Goal: Communication & Community: Answer question/provide support

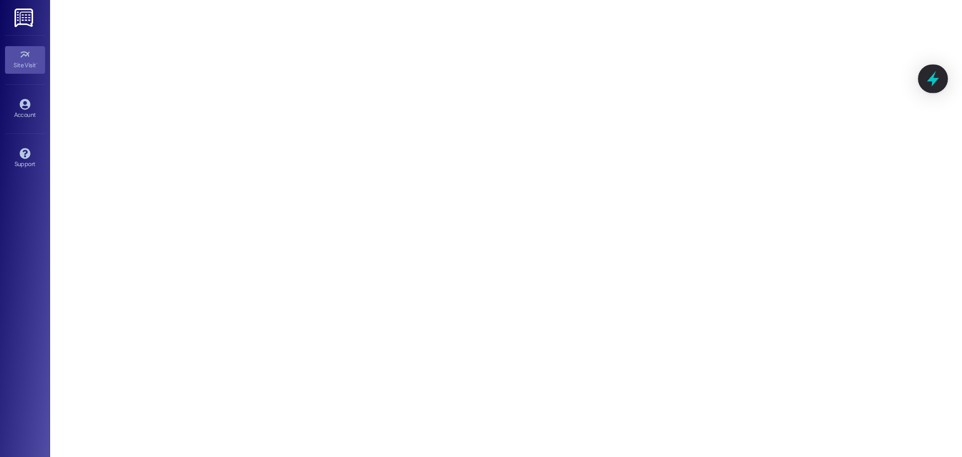
click at [936, 77] on icon at bounding box center [933, 78] width 17 height 17
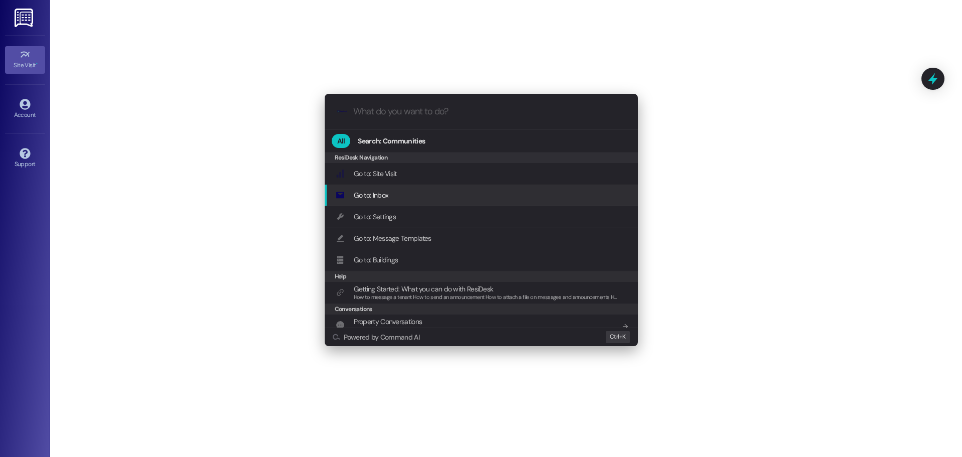
click at [416, 194] on div "Go to: Inbox Add shortcut" at bounding box center [482, 194] width 293 height 11
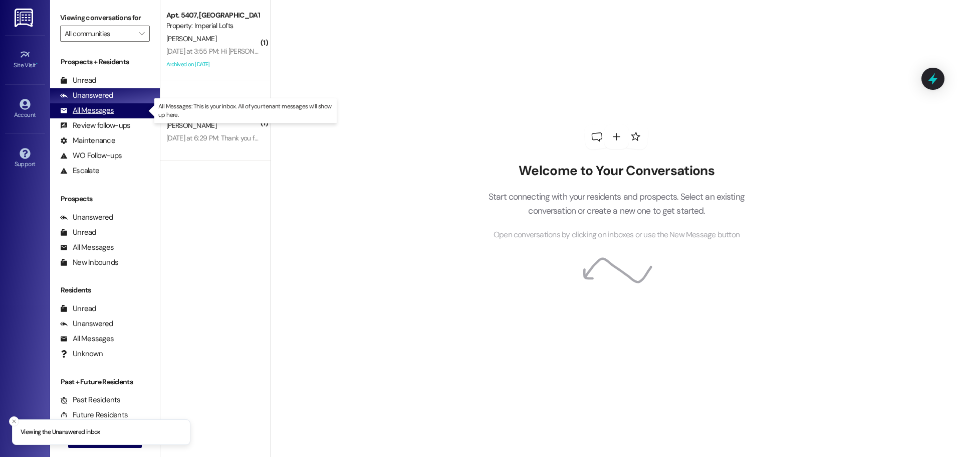
click at [105, 108] on div "All Messages" at bounding box center [87, 110] width 54 height 11
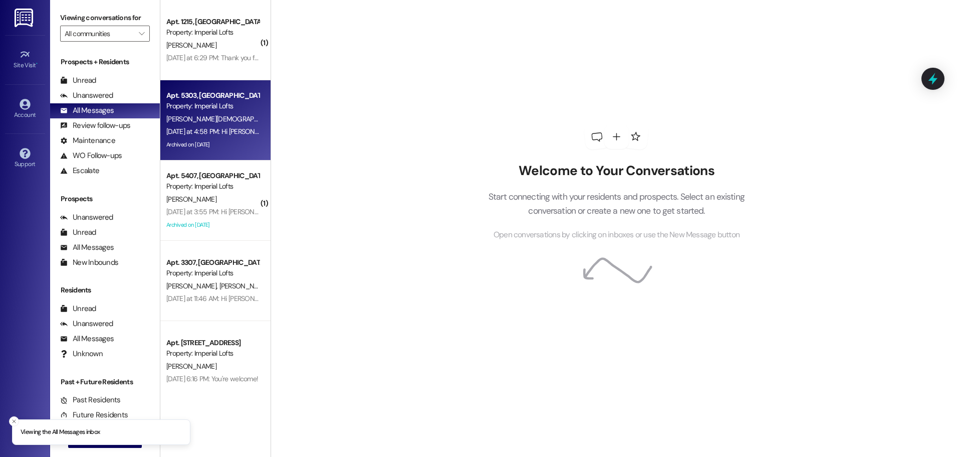
click at [203, 131] on div "[DATE] at 4:58 PM: Hi [PERSON_NAME], I apologize for the late reply because I a…" at bounding box center [429, 131] width 527 height 9
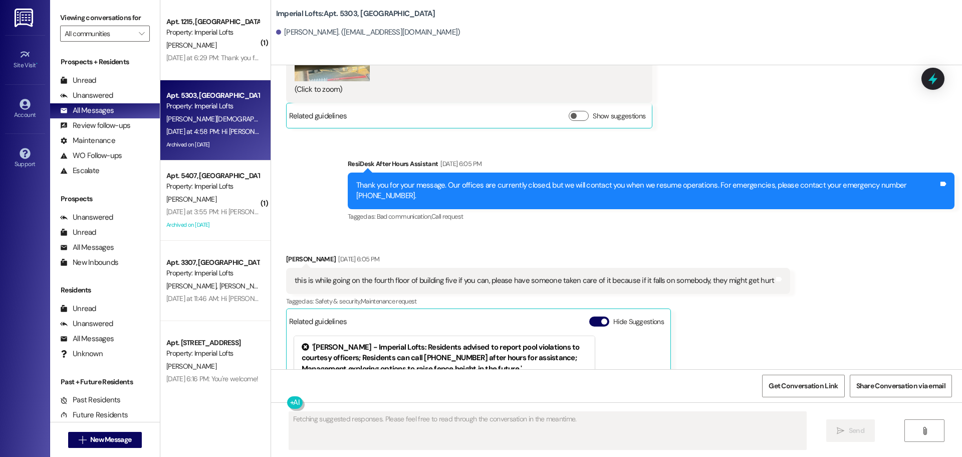
scroll to position [24753, 0]
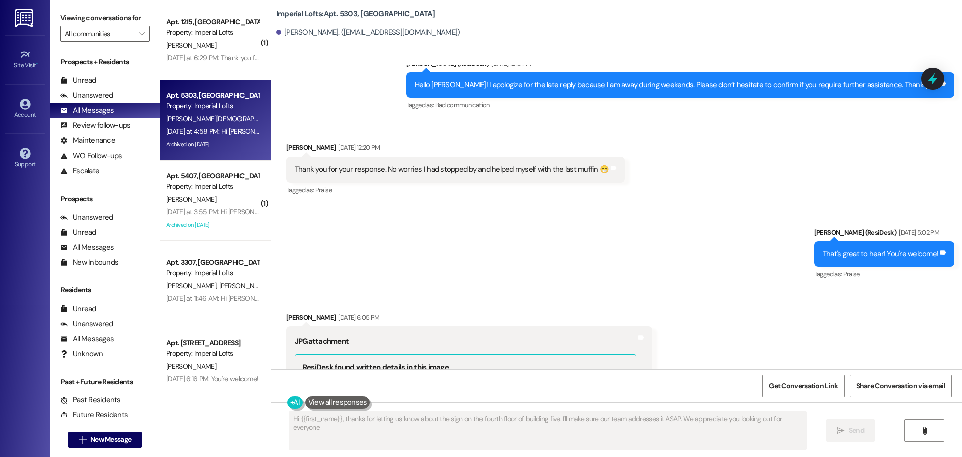
type textarea "Hi {{first_name}}, thanks for letting us know about the sign on the fourth floo…"
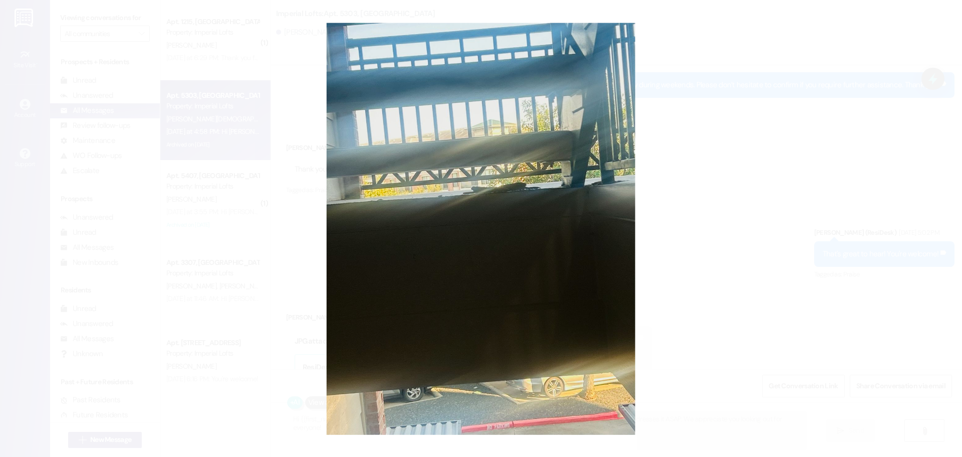
click at [548, 185] on button "Unzoom image" at bounding box center [481, 228] width 962 height 457
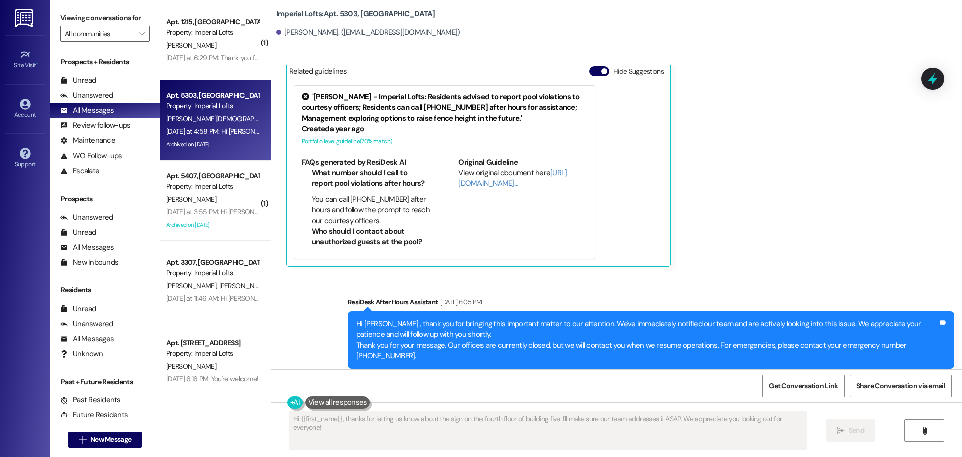
scroll to position [25455, 0]
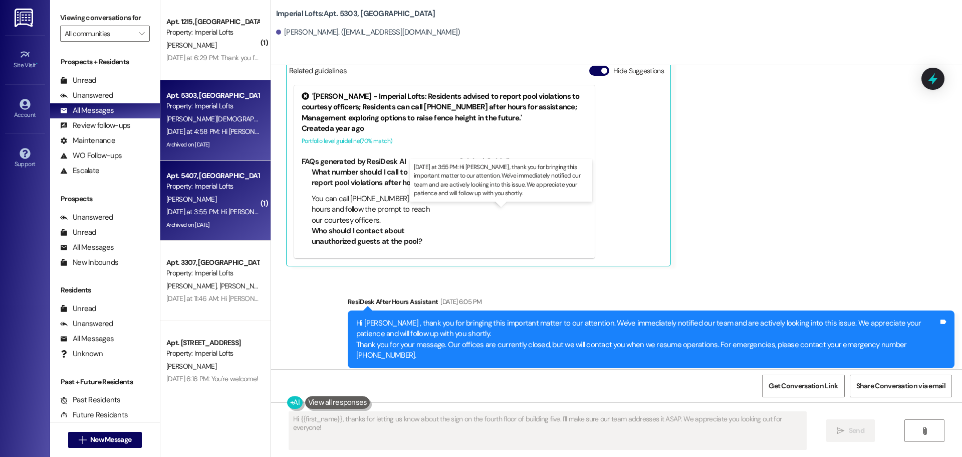
click at [213, 216] on div "[DATE] at 3:55 PM: Hi [PERSON_NAME] , thank you for bringing this important mat…" at bounding box center [513, 211] width 695 height 9
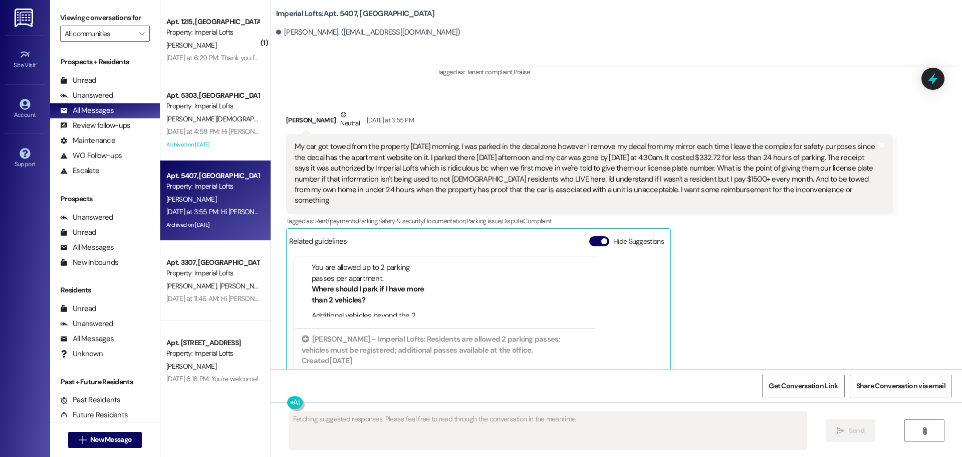
scroll to position [5692, 0]
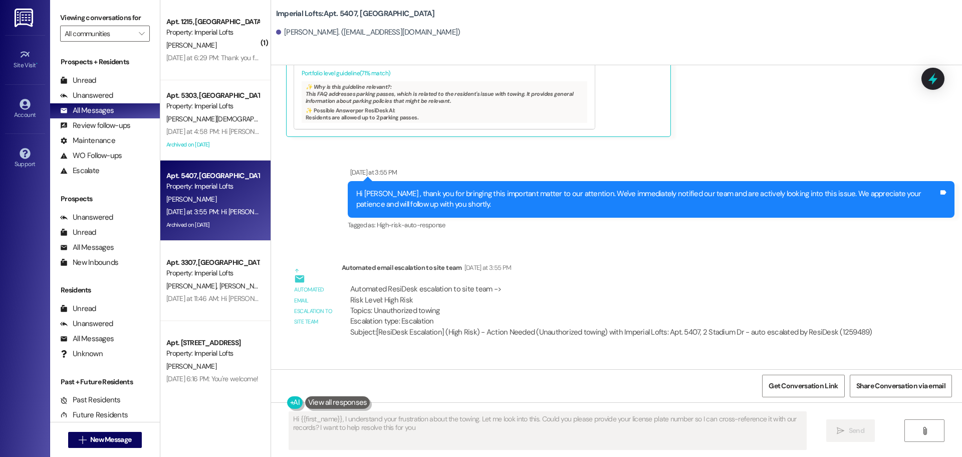
type textarea "Hi {{first_name}}, I understand your frustration about the towing. Let me look …"
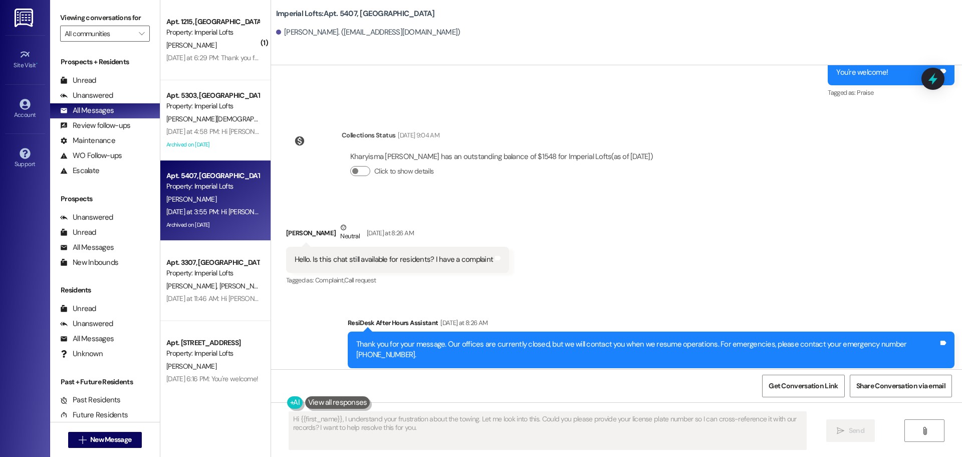
scroll to position [5041, 0]
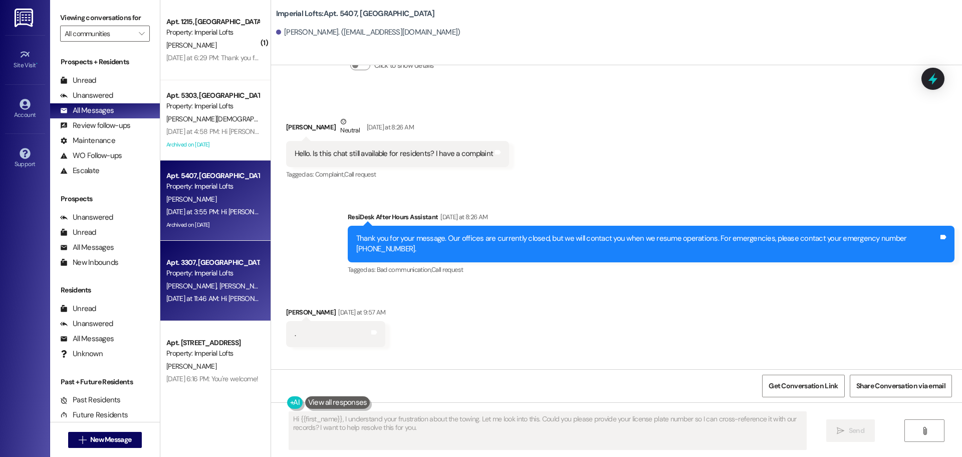
click at [184, 257] on div "Apt. 3307, [GEOGRAPHIC_DATA]" at bounding box center [212, 262] width 93 height 11
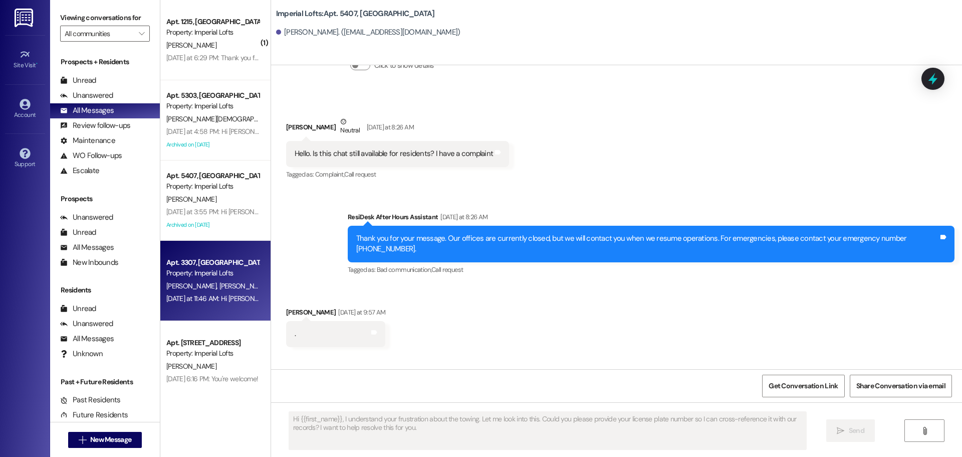
type textarea "Fetching suggested responses. Please feel free to read through the conversation…"
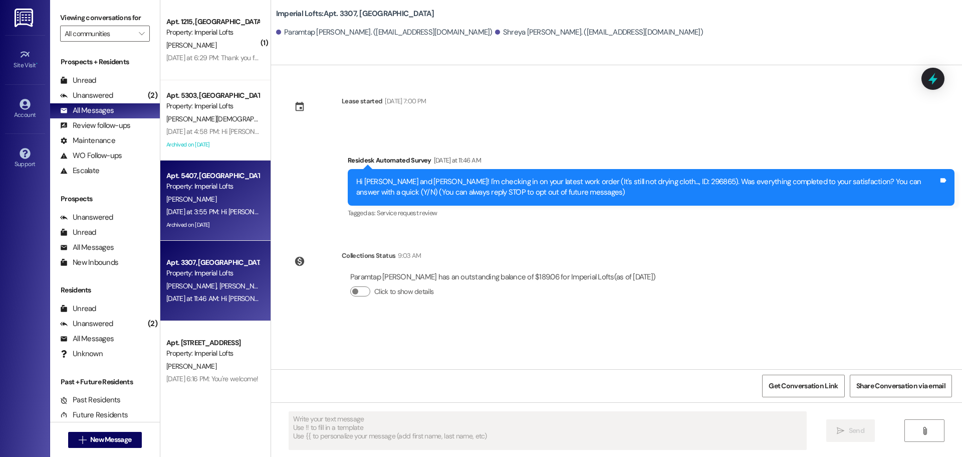
click at [206, 192] on div "Apt. 5407, [GEOGRAPHIC_DATA] Property: Imperial Lofts" at bounding box center [212, 181] width 95 height 24
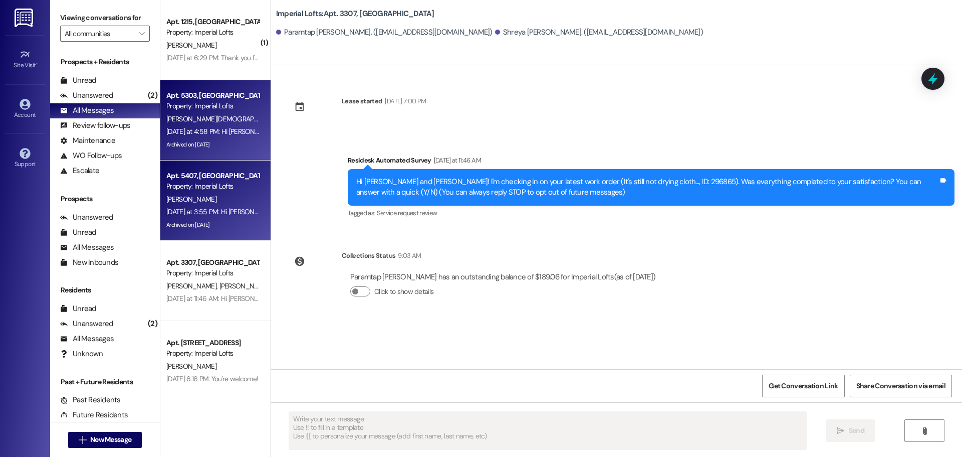
type textarea "Fetching suggested responses. Please feel free to read through the conversation…"
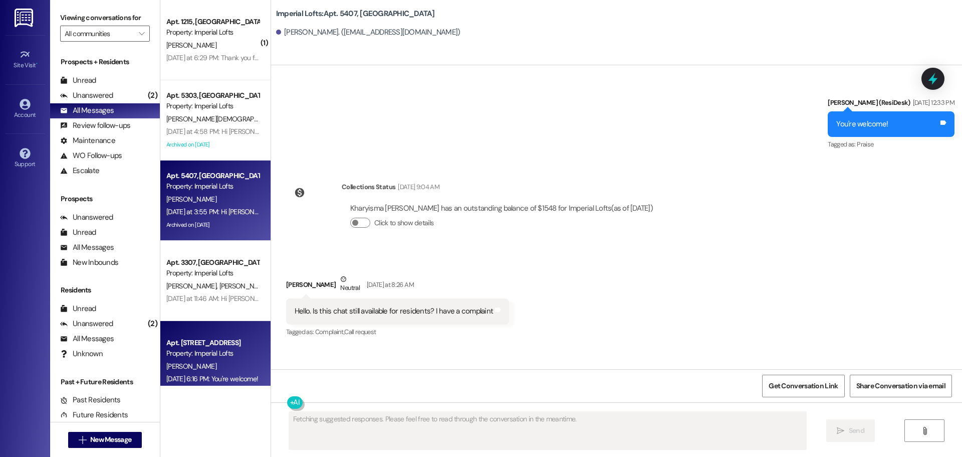
click at [187, 350] on div "Property: Imperial Lofts" at bounding box center [212, 353] width 93 height 11
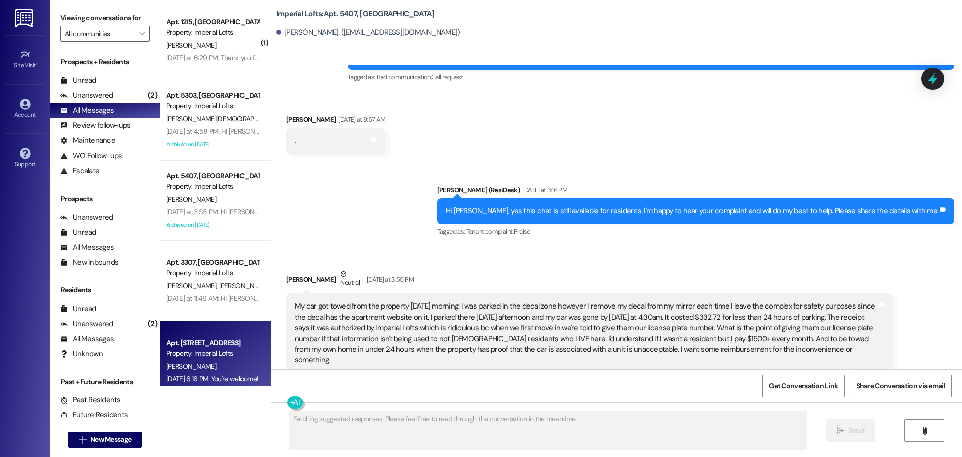
scroll to position [2028, 0]
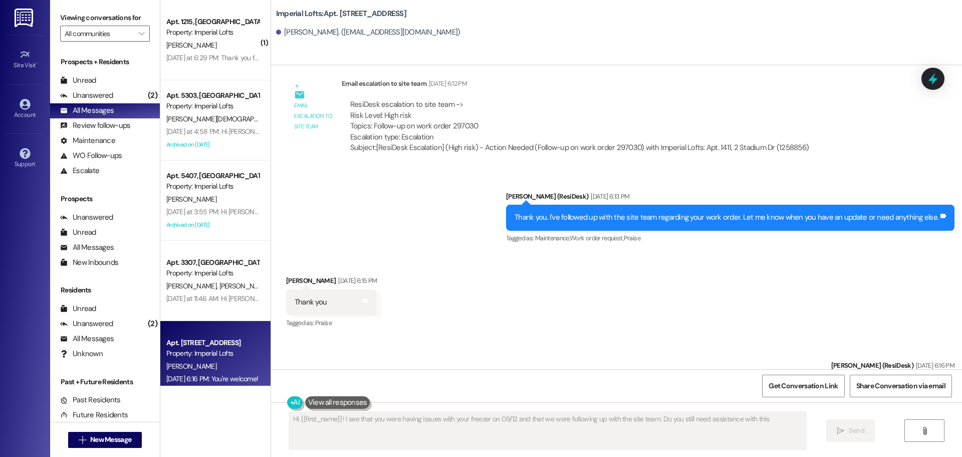
type textarea "Hi {{first_name}}! I see that you were having issues with your freezer on 09/12…"
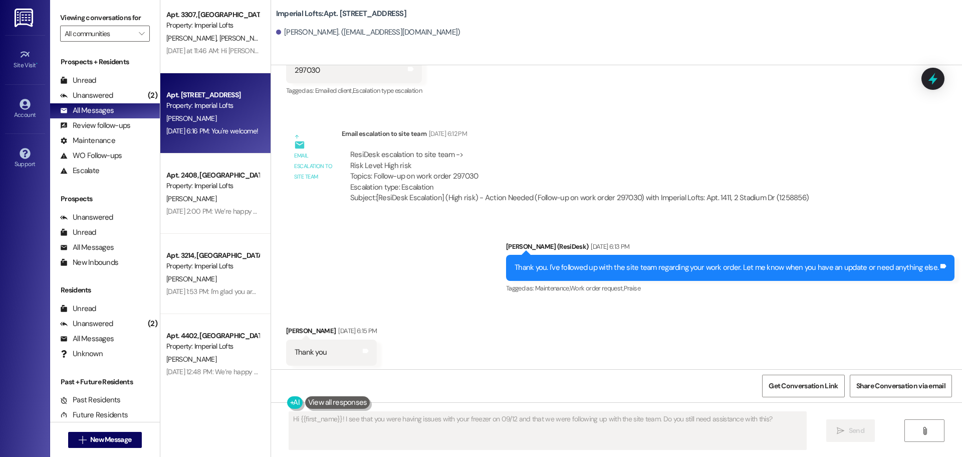
scroll to position [251, 0]
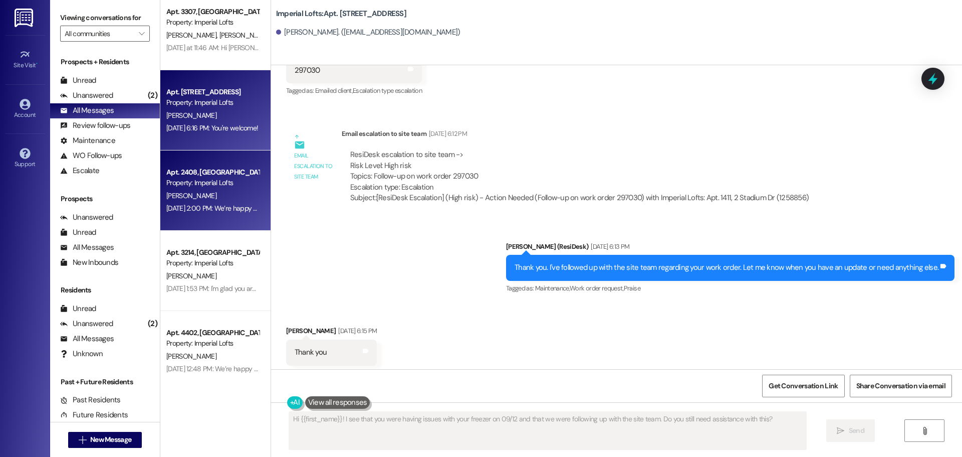
click at [221, 189] on div "[PERSON_NAME]" at bounding box center [212, 195] width 95 height 13
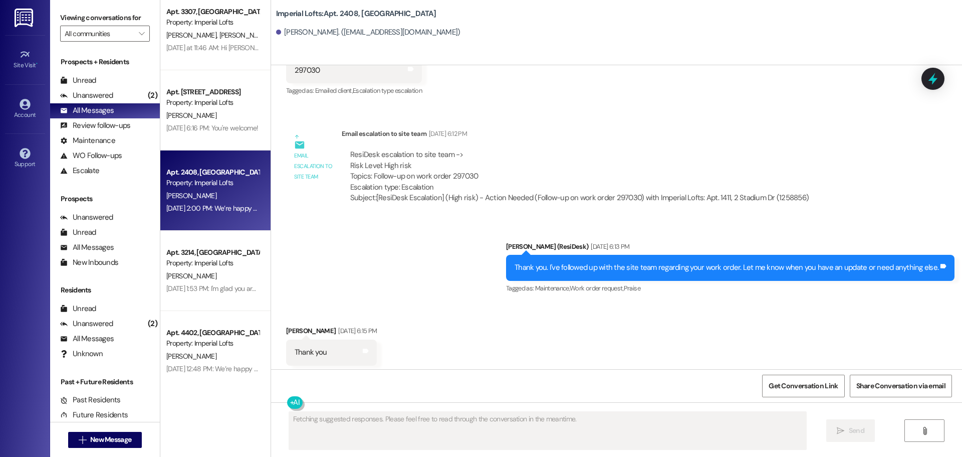
scroll to position [1525, 0]
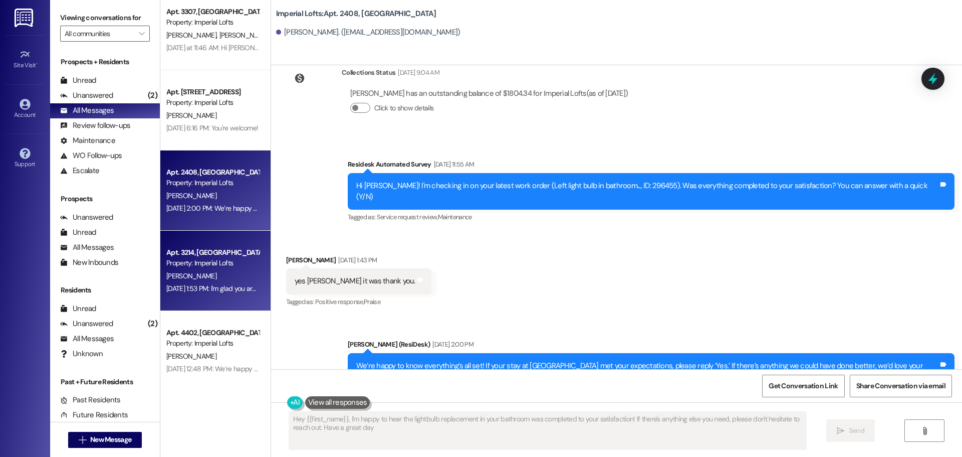
type textarea "Hey {{first_name}}, I'm happy to hear the lightbulb replacement in your bathroo…"
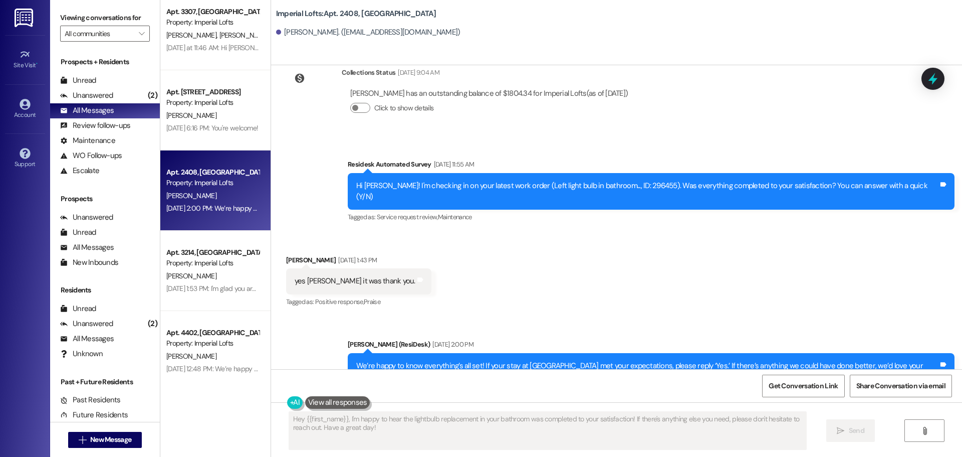
scroll to position [301, 0]
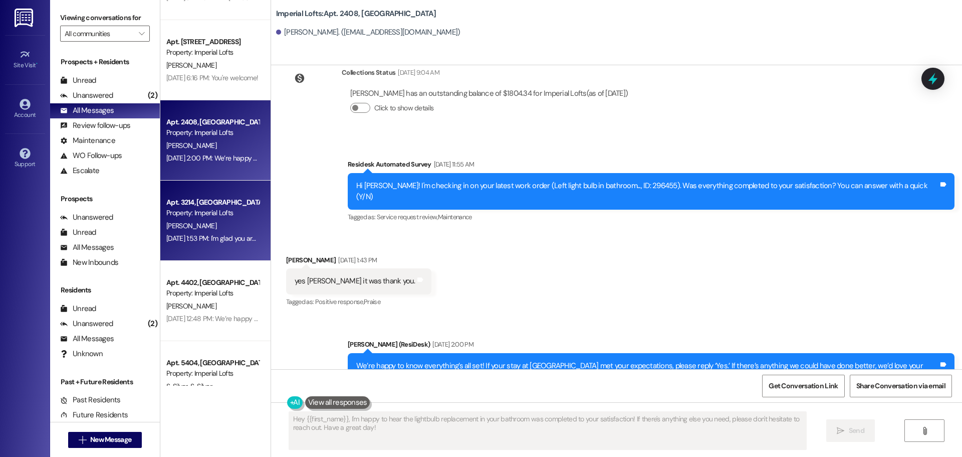
click at [192, 225] on div "[PERSON_NAME]" at bounding box center [212, 226] width 95 height 13
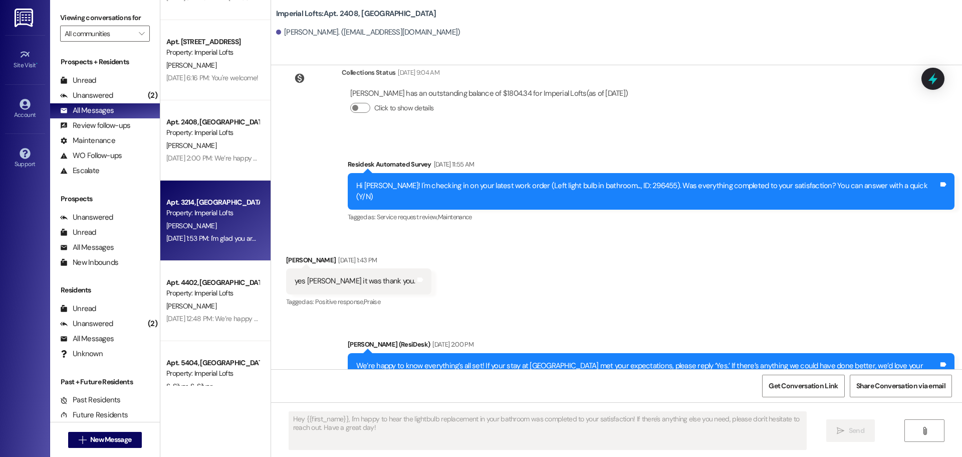
type textarea "Fetching suggested responses. Please feel free to read through the conversation…"
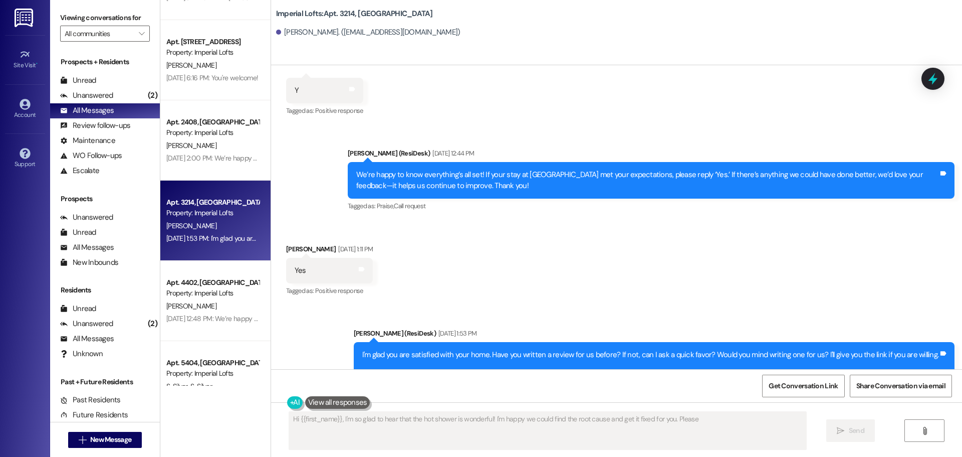
scroll to position [5614, 0]
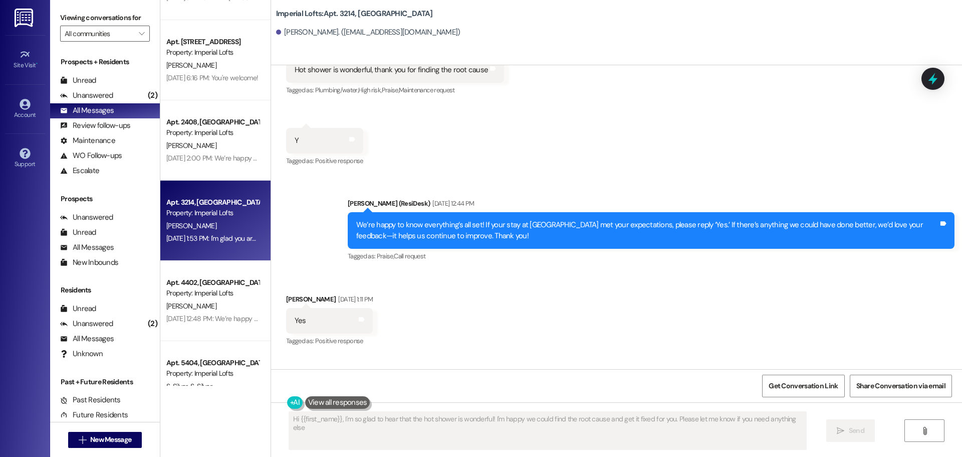
type textarea "Hi {{first_name}}, I'm so glad to hear that the hot shower is wonderful! I'm ha…"
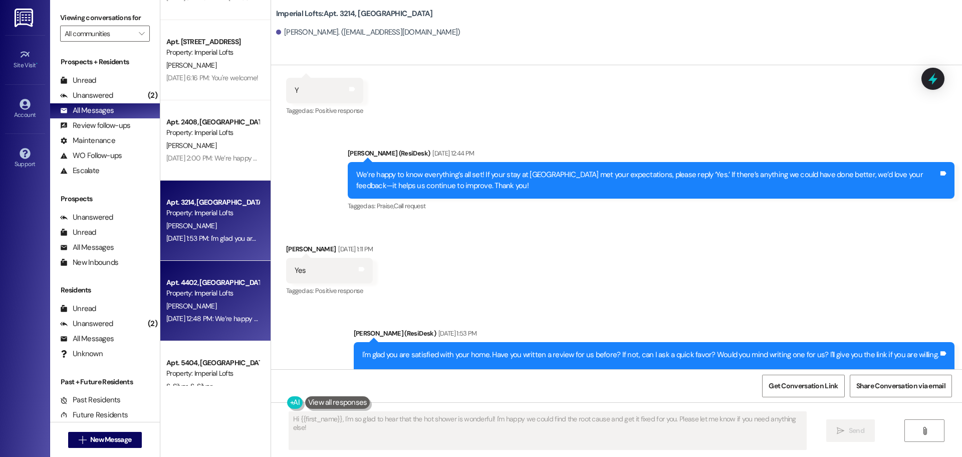
click at [178, 293] on div "Property: Imperial Lofts" at bounding box center [212, 293] width 93 height 11
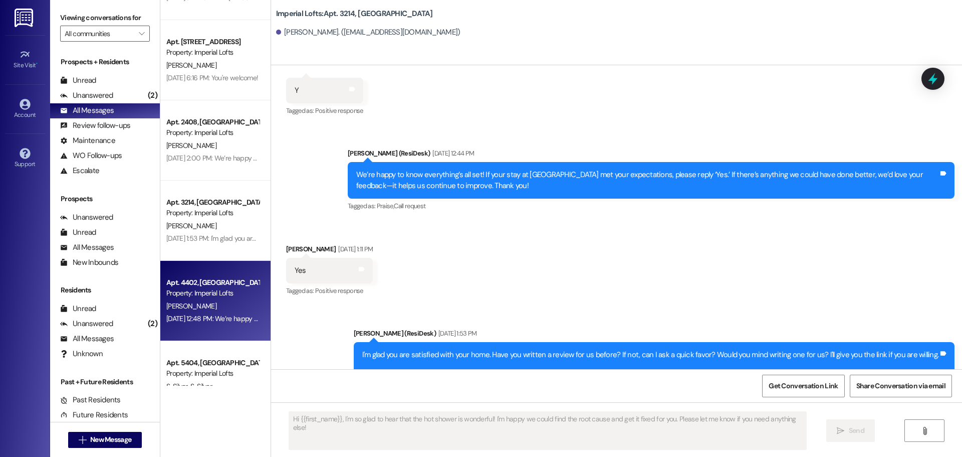
type textarea "Fetching suggested responses. Please feel free to read through the conversation…"
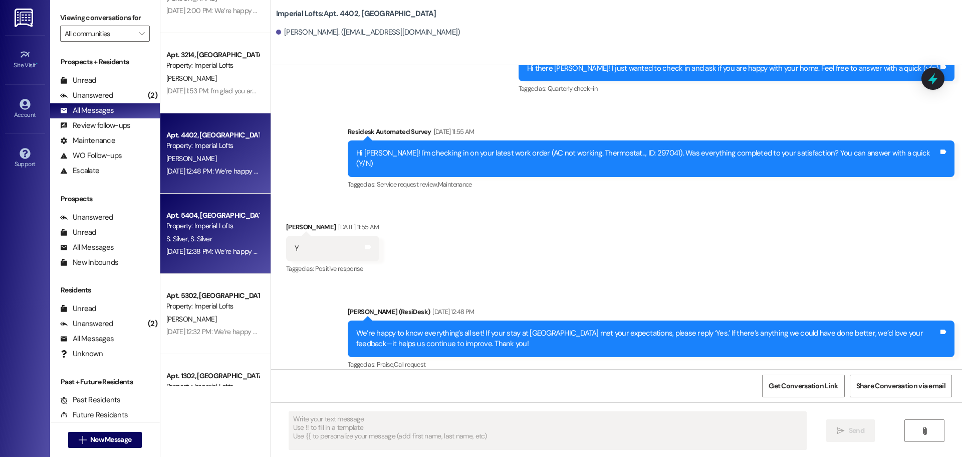
scroll to position [451, 0]
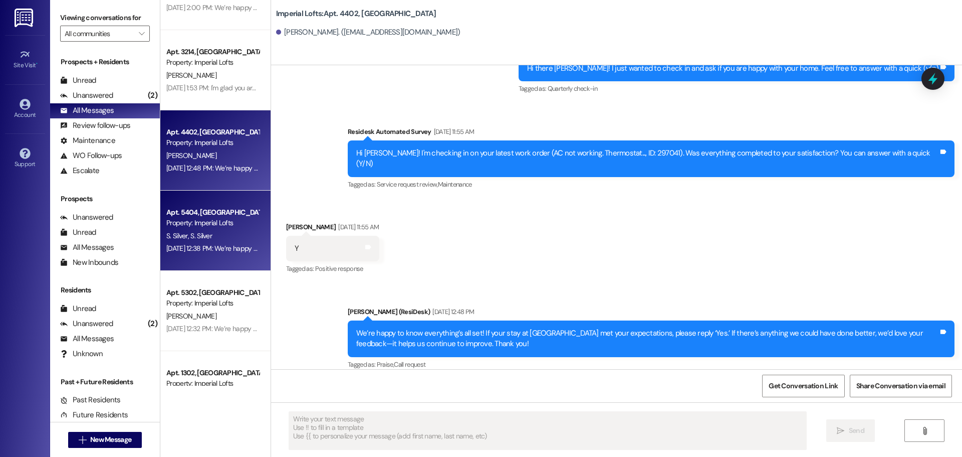
click at [194, 239] on span "S. Silver" at bounding box center [201, 235] width 22 height 9
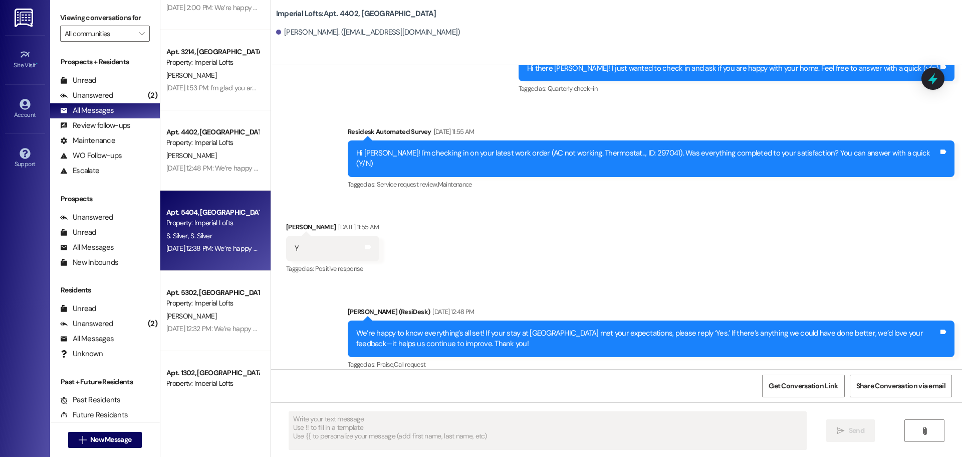
type textarea "Fetching suggested responses. Please feel free to read through the conversation…"
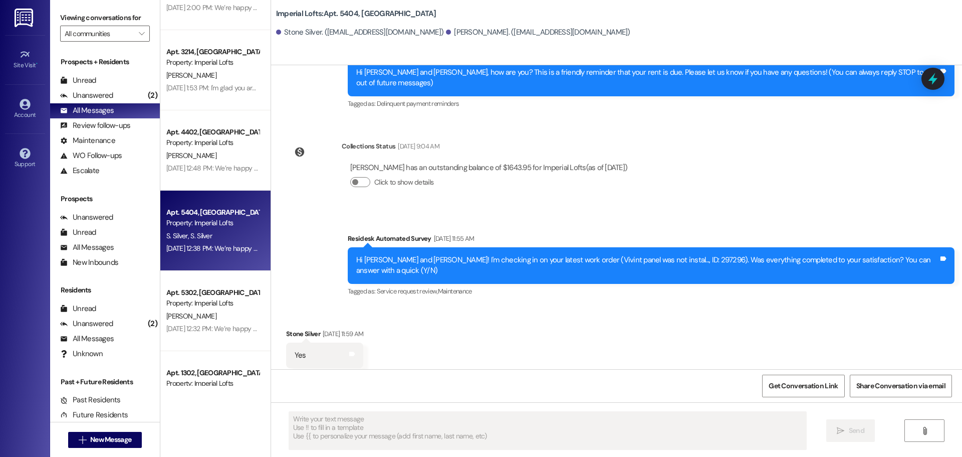
scroll to position [0, 0]
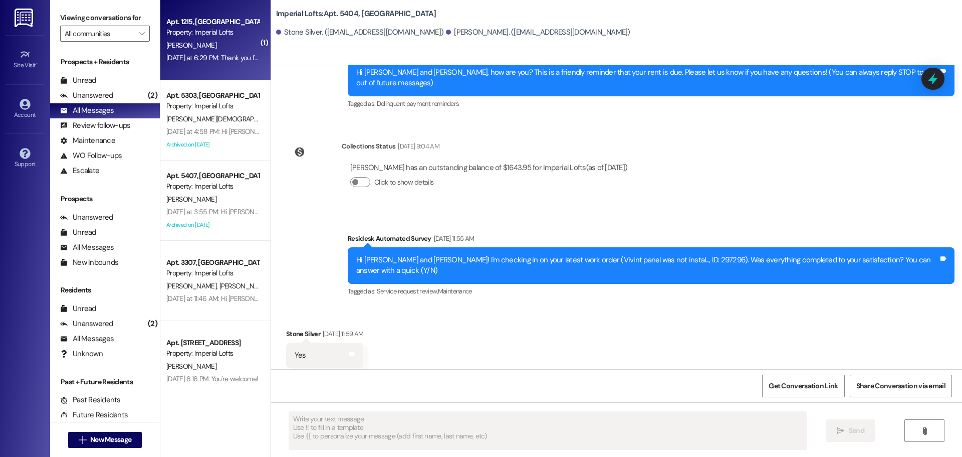
click at [192, 65] on div "Apt. 1215, 2 Stadium Dr Property: Imperial Lofts [PERSON_NAME] [DATE] at 6:29 P…" at bounding box center [215, 40] width 110 height 80
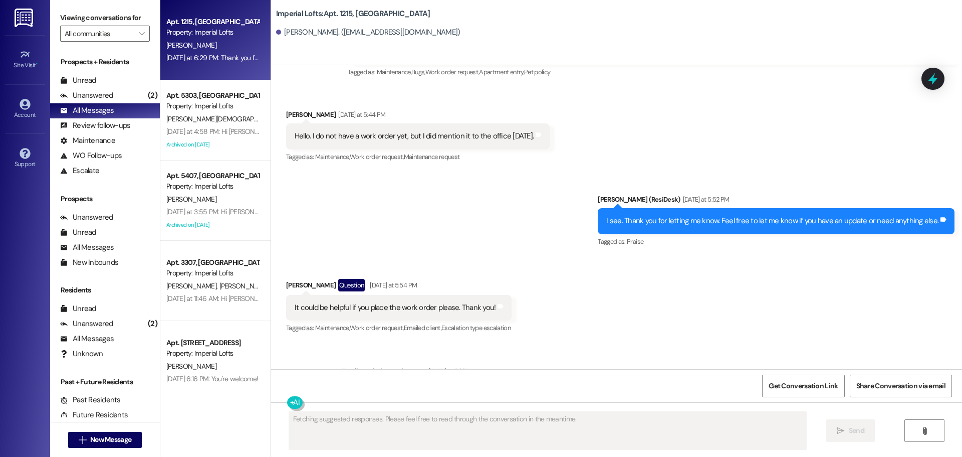
click at [203, 105] on div "Property: Imperial Lofts" at bounding box center [212, 106] width 93 height 11
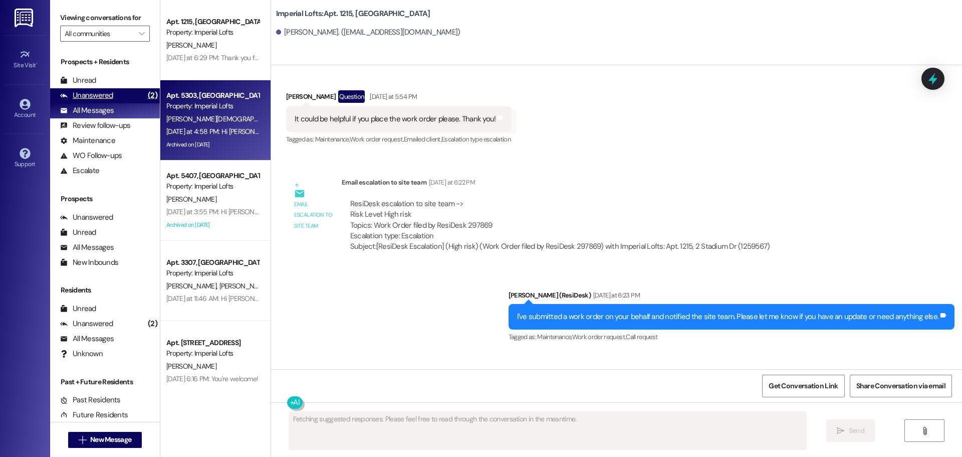
scroll to position [2660, 0]
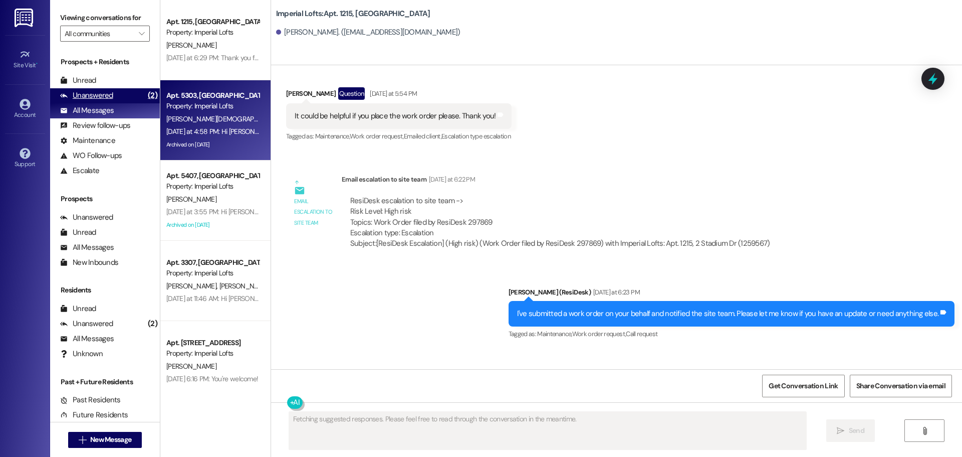
click at [114, 99] on div "Unanswered (2)" at bounding box center [105, 95] width 110 height 15
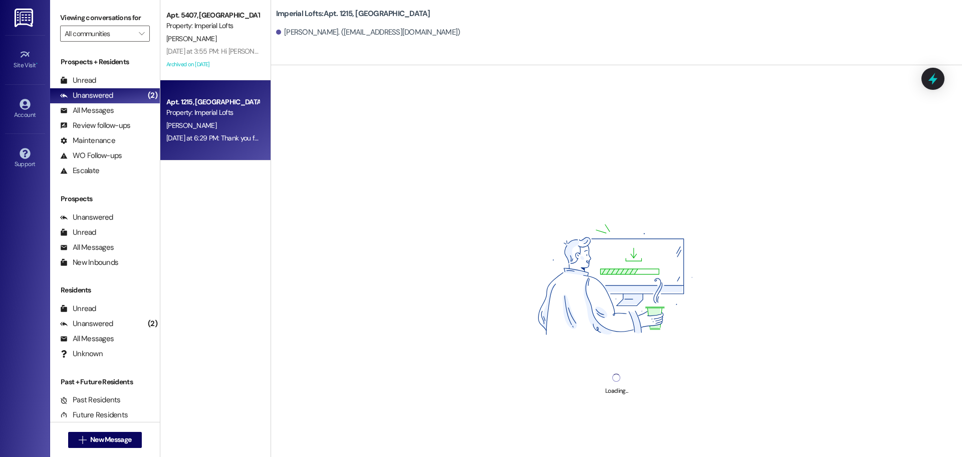
click at [200, 121] on div "[PERSON_NAME]" at bounding box center [212, 125] width 95 height 13
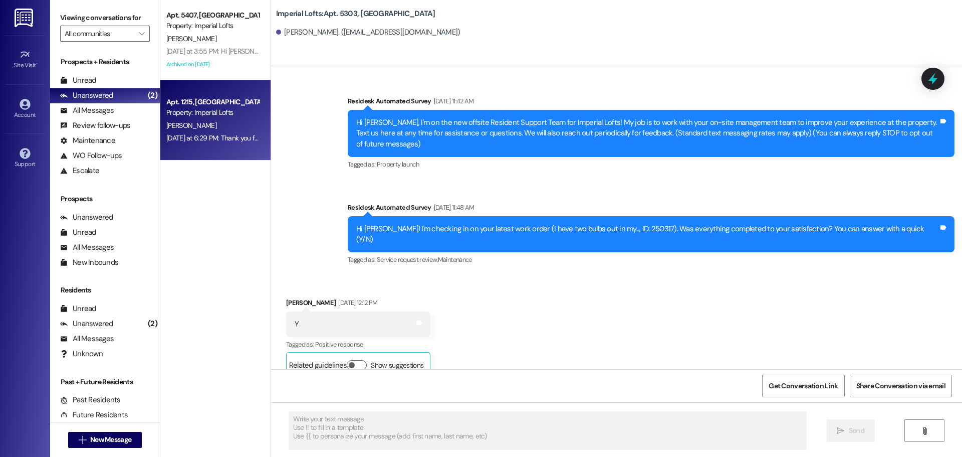
type textarea "Fetching suggested responses. Please feel free to read through the conversation…"
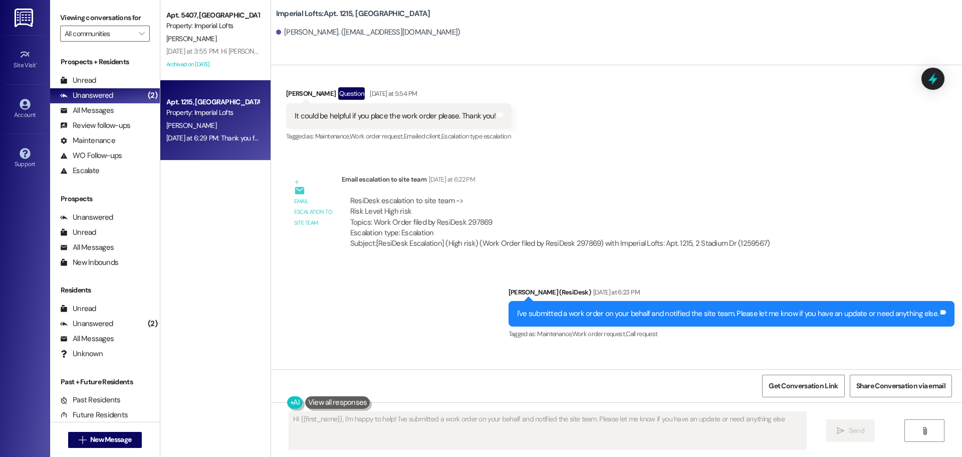
type textarea "Hi {{first_name}}, I'm happy to help! I've submitted a work order on your behal…"
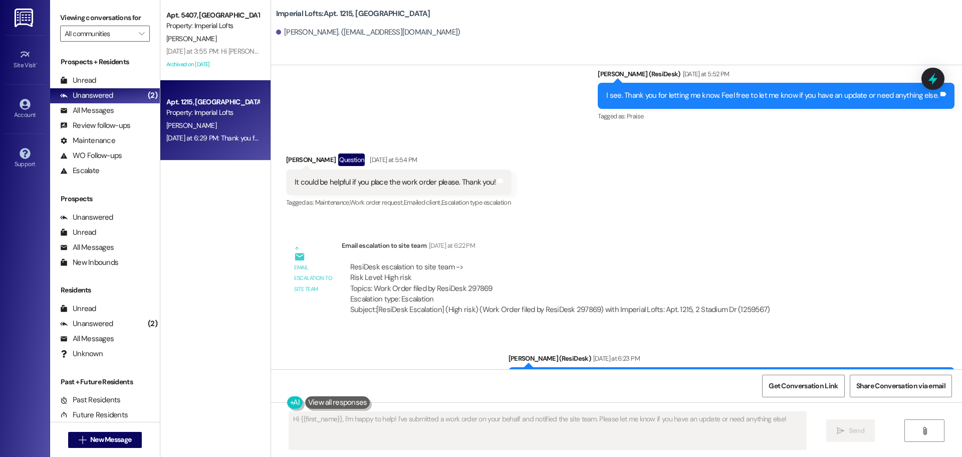
scroll to position [2410, 0]
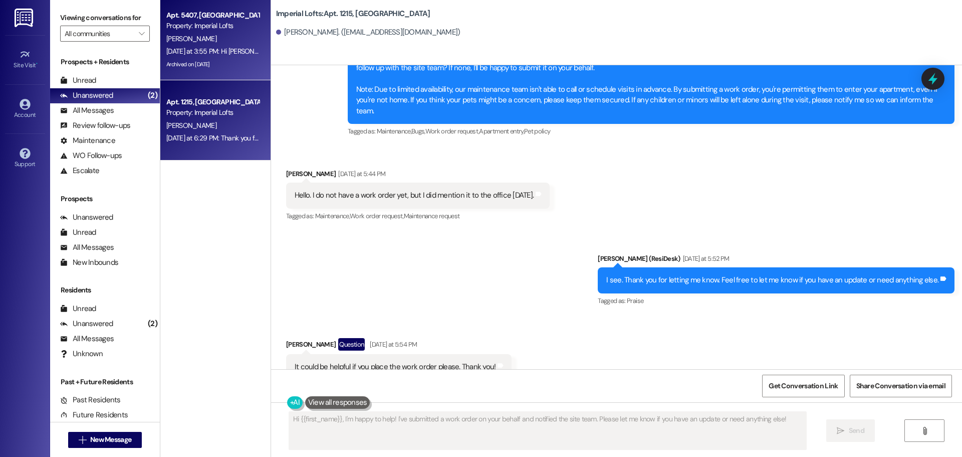
click at [231, 60] on div "Archived on [DATE]" at bounding box center [212, 64] width 95 height 13
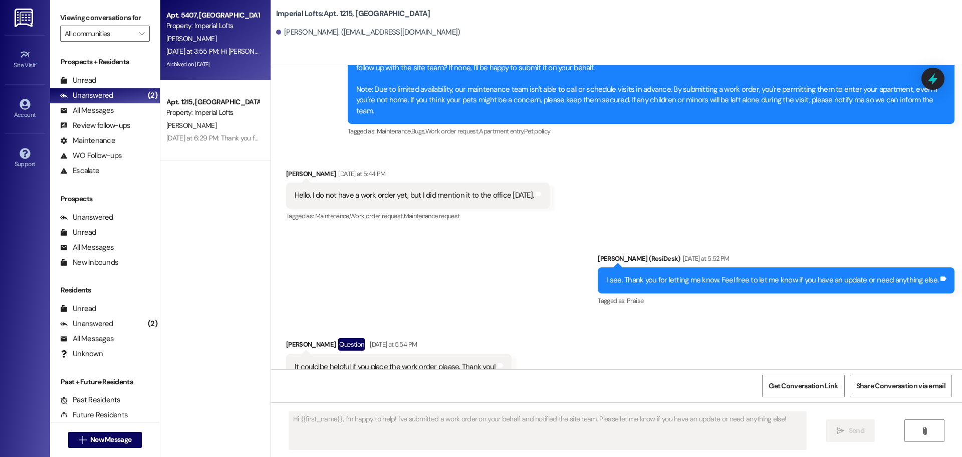
type textarea "Fetching suggested responses. Please feel free to read through the conversation…"
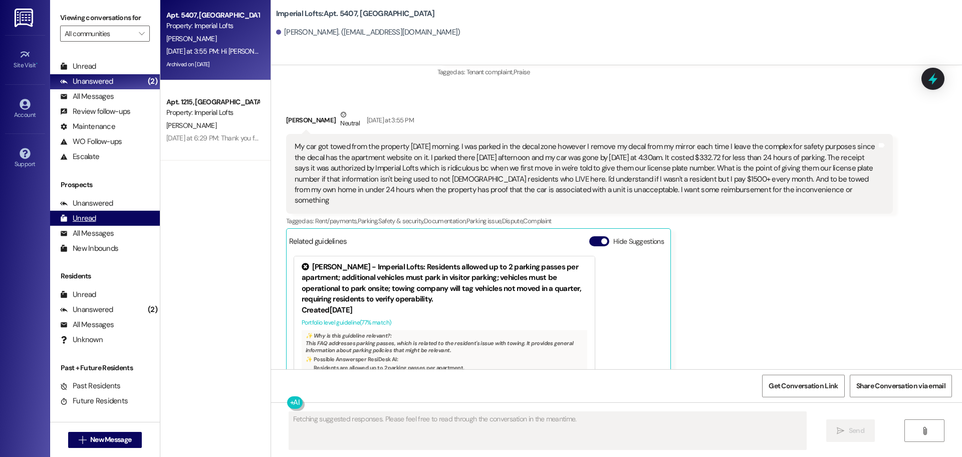
scroll to position [21, 0]
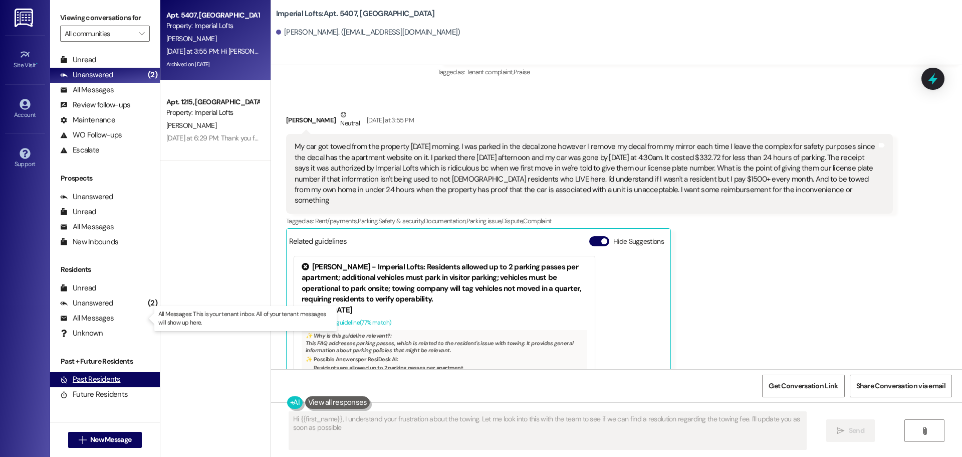
type textarea "Hi {{first_name}}, I understand your frustration about the towing. Let me look …"
click at [106, 379] on div "Past Residents" at bounding box center [90, 379] width 61 height 11
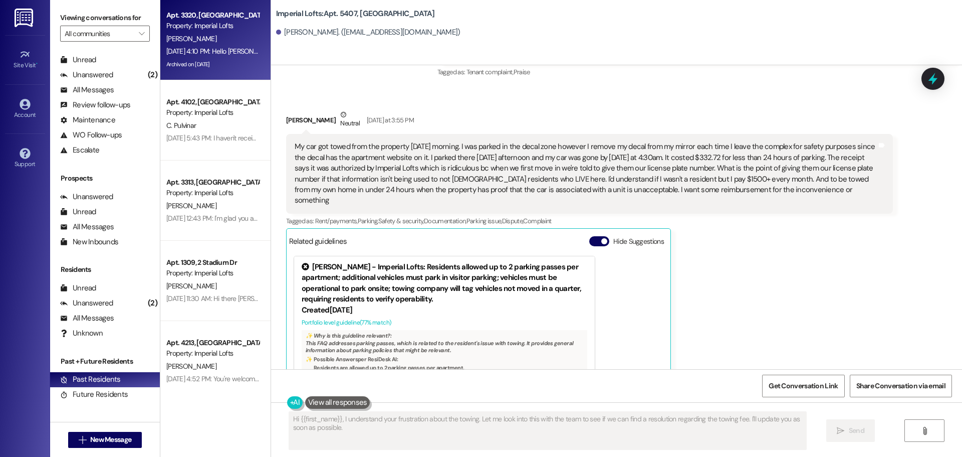
click at [191, 66] on div "Archived on [DATE]" at bounding box center [212, 64] width 95 height 13
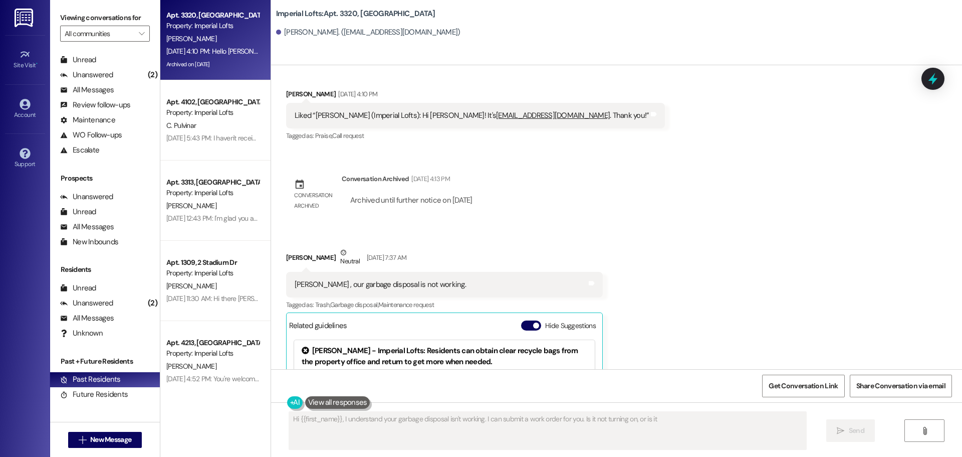
scroll to position [2986, 0]
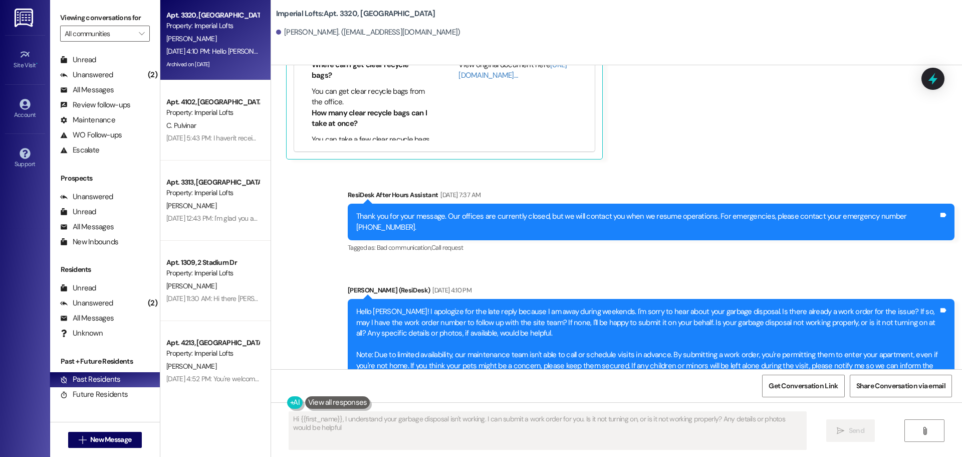
type textarea "Hi {{first_name}}, I understand your garbage disposal isn't working. I can subm…"
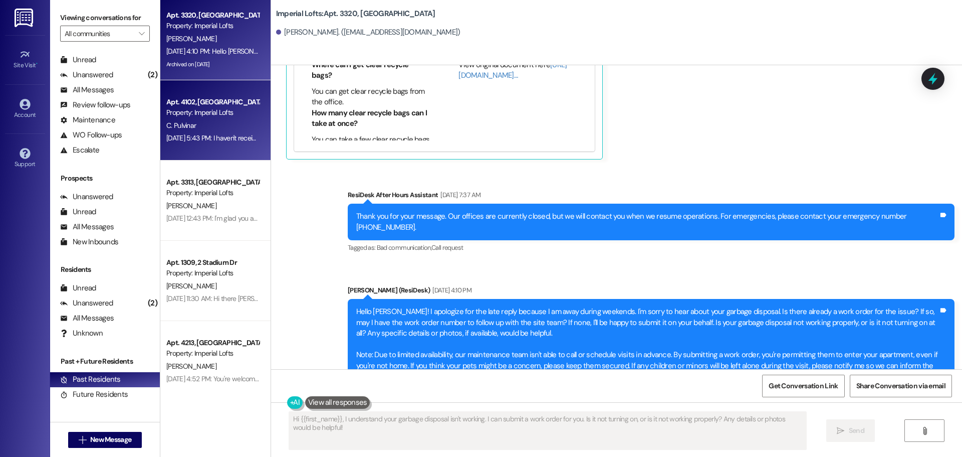
click at [193, 114] on div "Property: Imperial Lofts" at bounding box center [212, 112] width 93 height 11
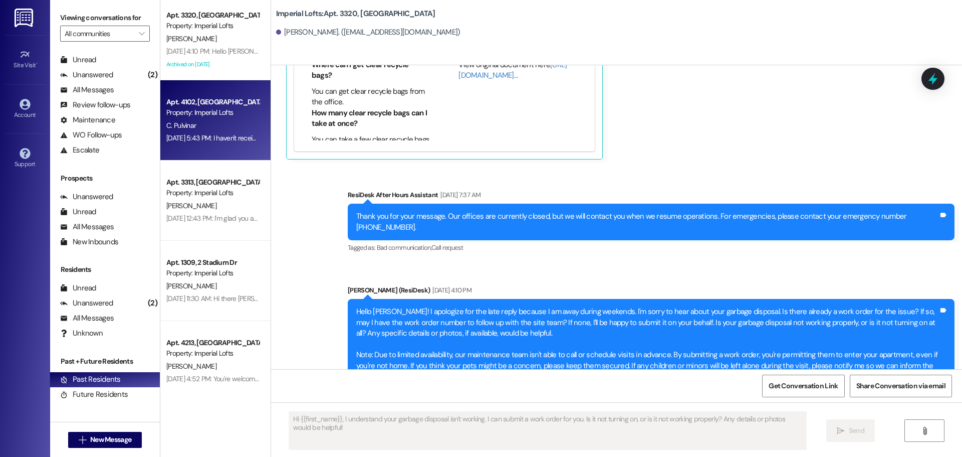
type textarea "Fetching suggested responses. Please feel free to read through the conversation…"
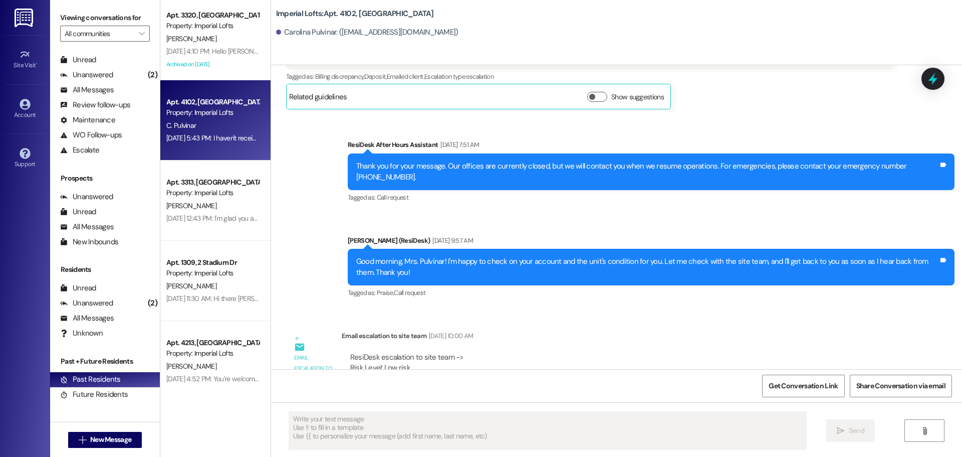
scroll to position [16228, 0]
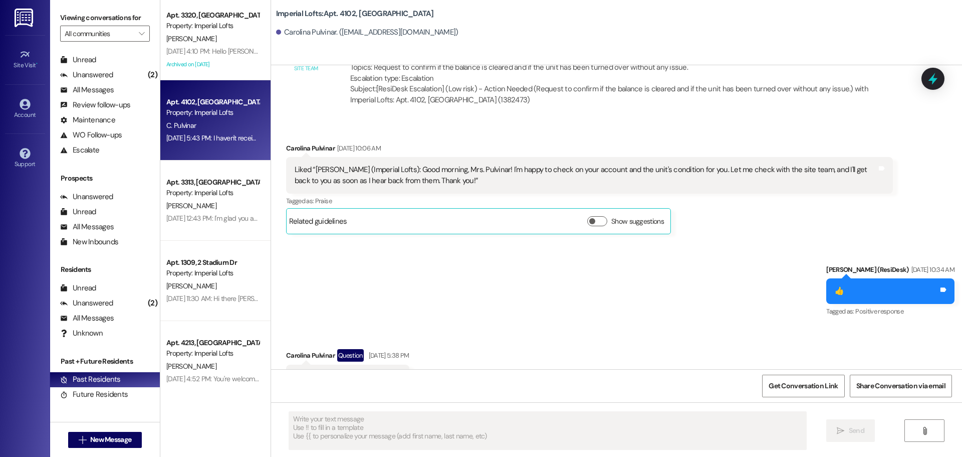
type textarea "Fetching suggested responses. Please feel free to read through the conversation…"
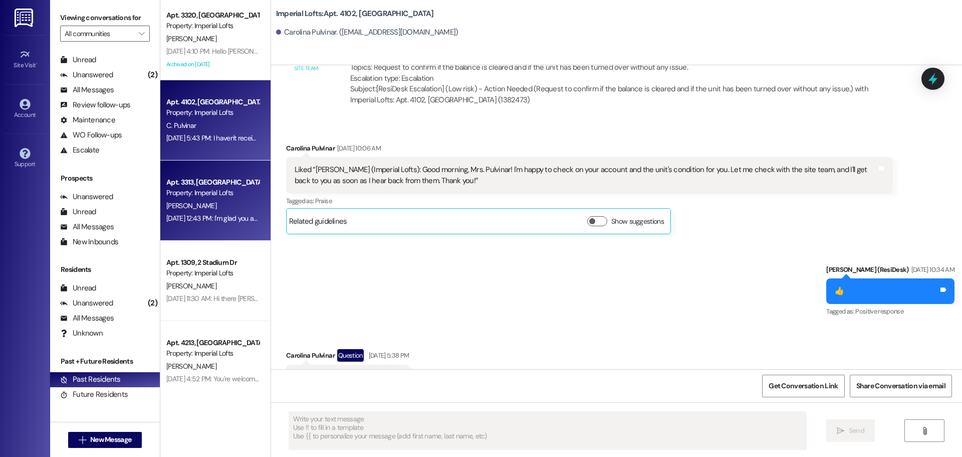
click at [174, 212] on div "[DATE] 12:43 PM: I'm glad you are satisfied with your home. Have you written a …" at bounding box center [212, 218] width 95 height 13
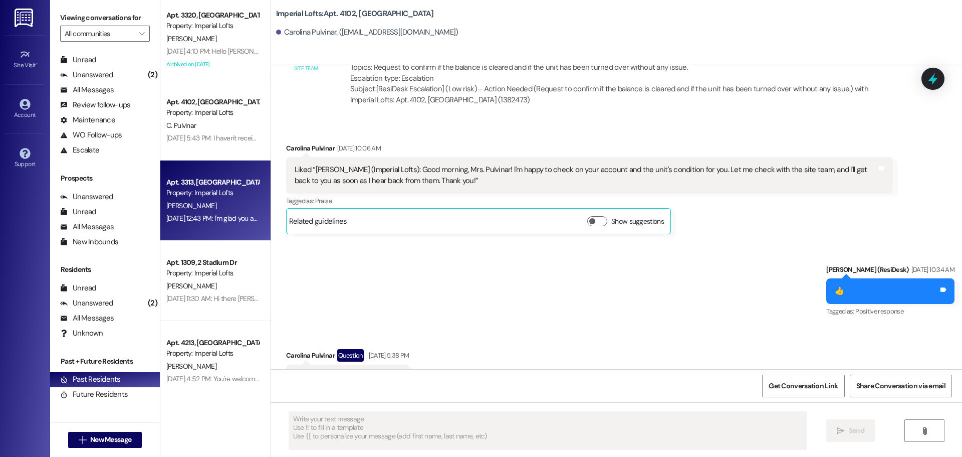
type textarea "Fetching suggested responses. Please feel free to read through the conversation…"
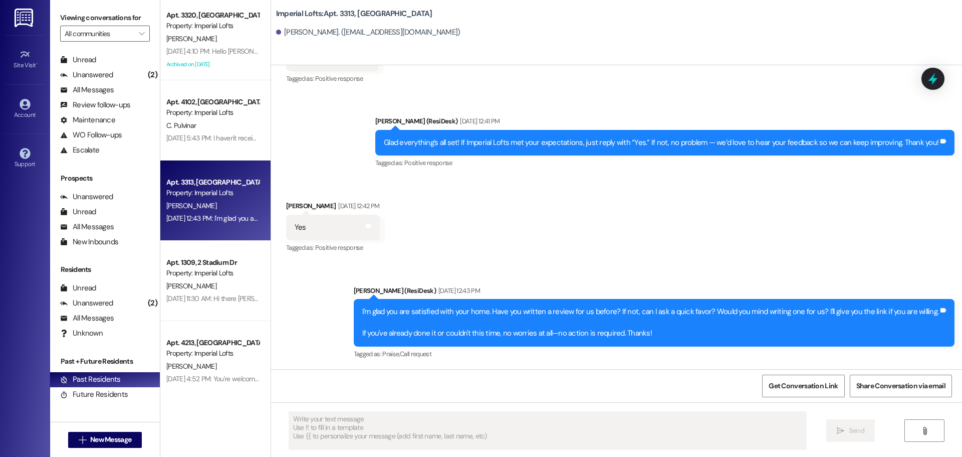
scroll to position [1632, 0]
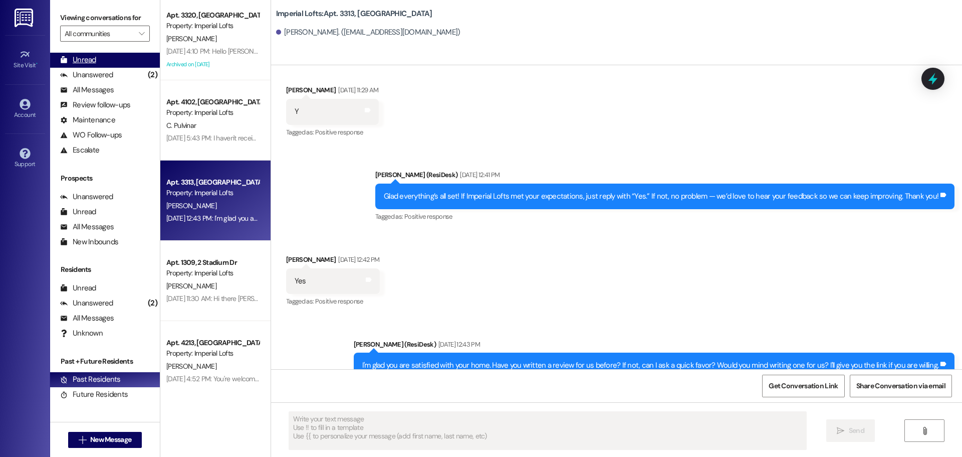
click at [93, 59] on div "Unread" at bounding box center [78, 60] width 36 height 11
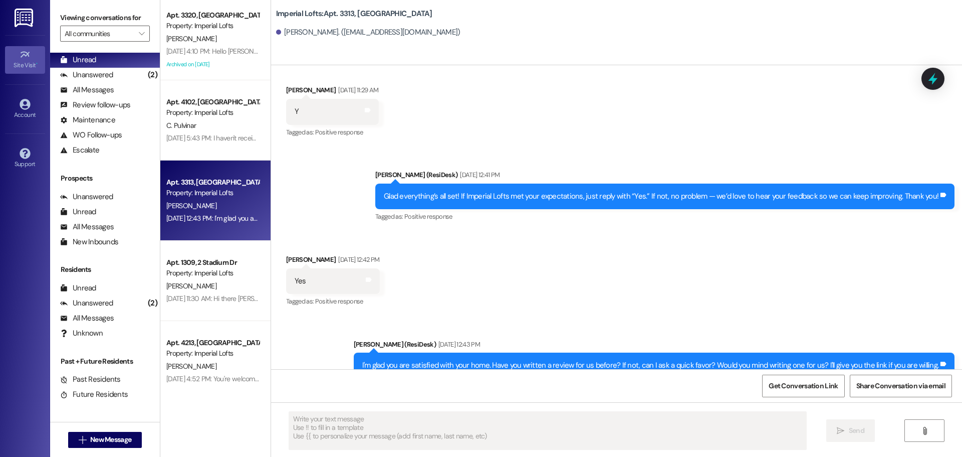
click at [38, 62] on div "Site Visit •" at bounding box center [25, 65] width 50 height 10
